Goal: Task Accomplishment & Management: Use online tool/utility

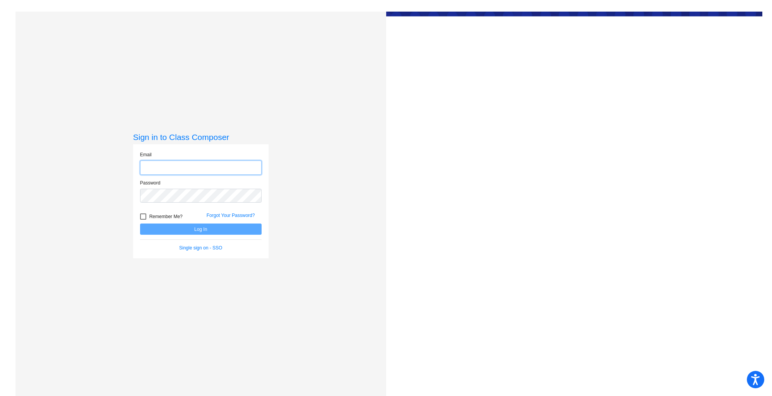
type input "[PERSON_NAME][EMAIL_ADDRESS][DOMAIN_NAME]"
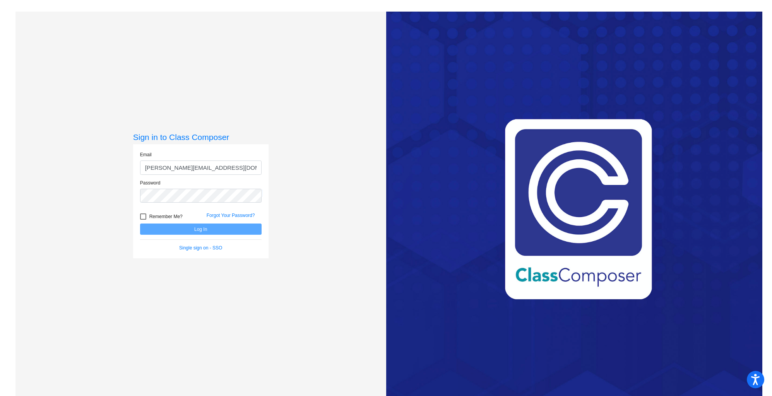
click at [215, 236] on form "Email [PERSON_NAME][EMAIL_ADDRESS][DOMAIN_NAME] Password Remember Me? Forgot Yo…" at bounding box center [201, 201] width 122 height 100
click at [196, 227] on button "Log In" at bounding box center [201, 229] width 122 height 11
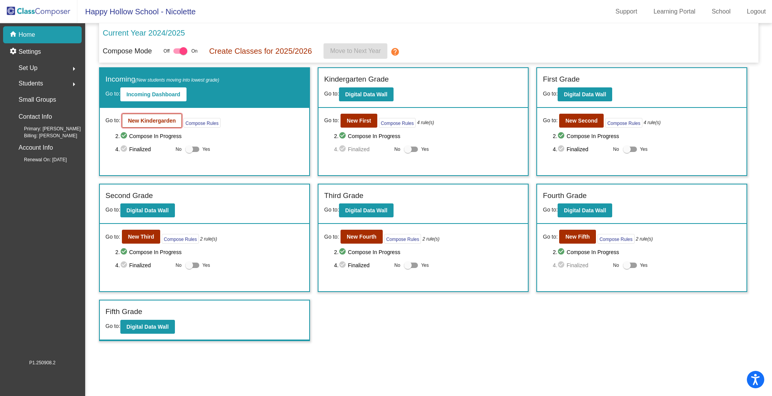
click at [168, 123] on b "New Kindergarden" at bounding box center [152, 121] width 48 height 6
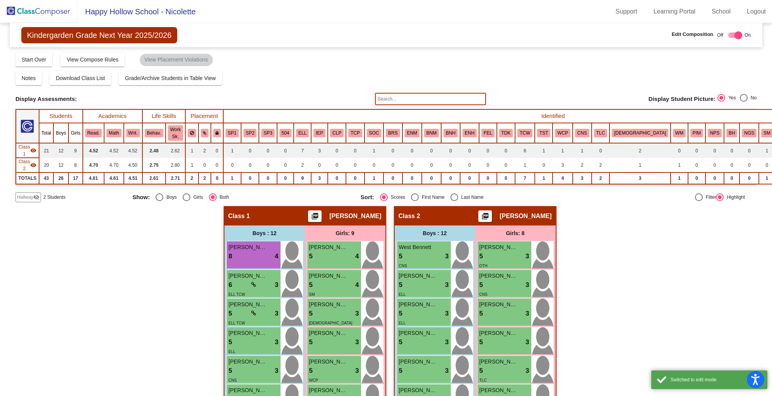
click at [402, 95] on input "text" at bounding box center [430, 99] width 111 height 12
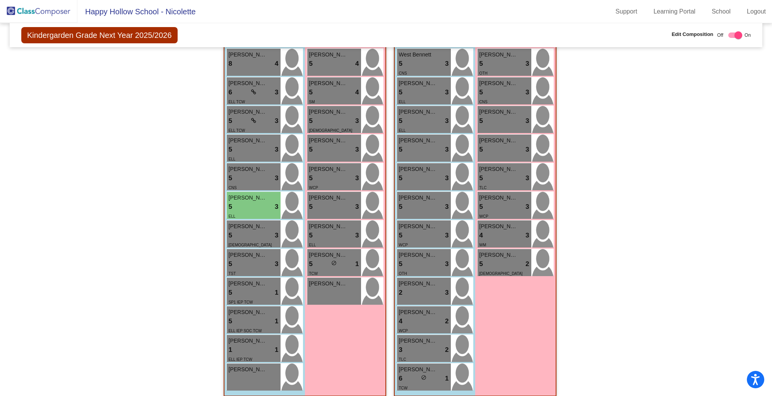
scroll to position [202, 0]
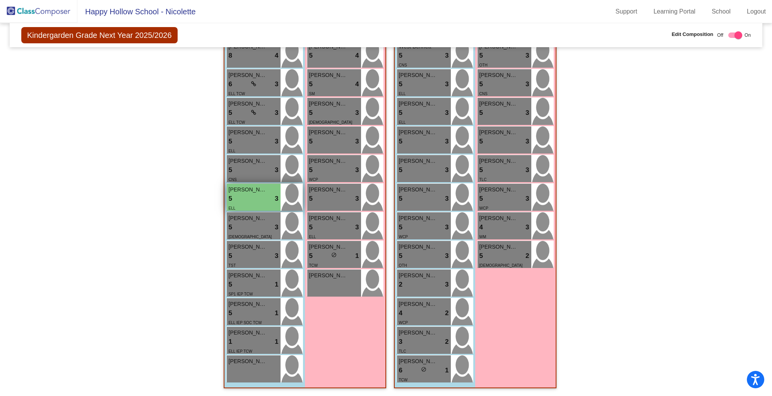
type input "theo"
click at [246, 194] on div "5 lock do_not_disturb_alt 3" at bounding box center [254, 199] width 50 height 10
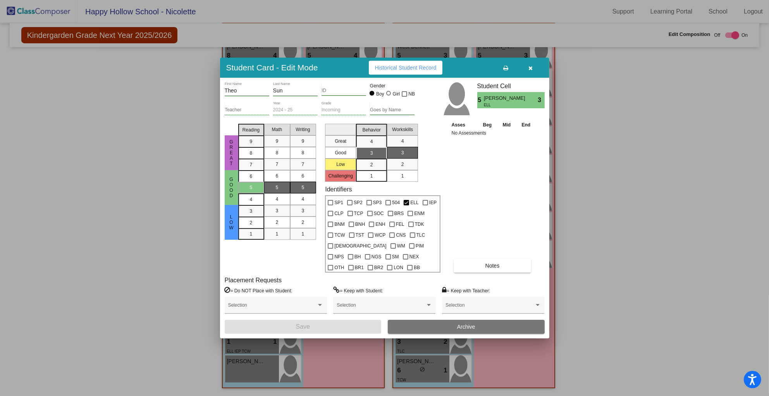
click at [532, 70] on icon "button" at bounding box center [530, 67] width 4 height 5
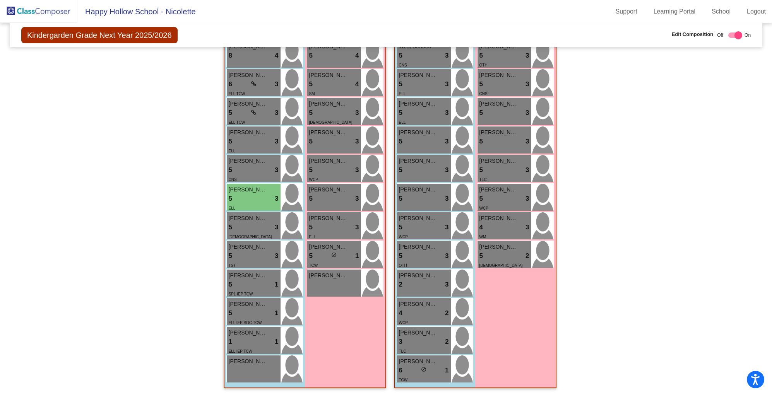
click at [619, 290] on div "Hallway - Hallway Class picture_as_pdf Add Student First Name Last Name Student…" at bounding box center [385, 200] width 741 height 391
